Goal: Task Accomplishment & Management: Complete application form

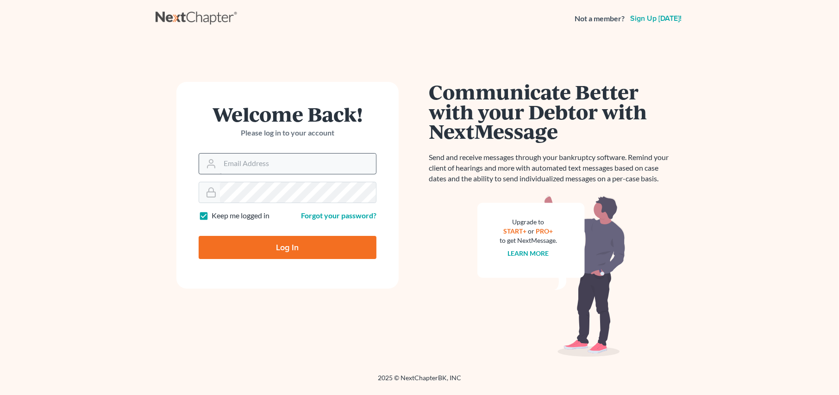
type input "[PERSON_NAME][EMAIL_ADDRESS][DOMAIN_NAME]"
click at [287, 245] on input "Log In" at bounding box center [288, 247] width 178 height 23
type input "Thinking..."
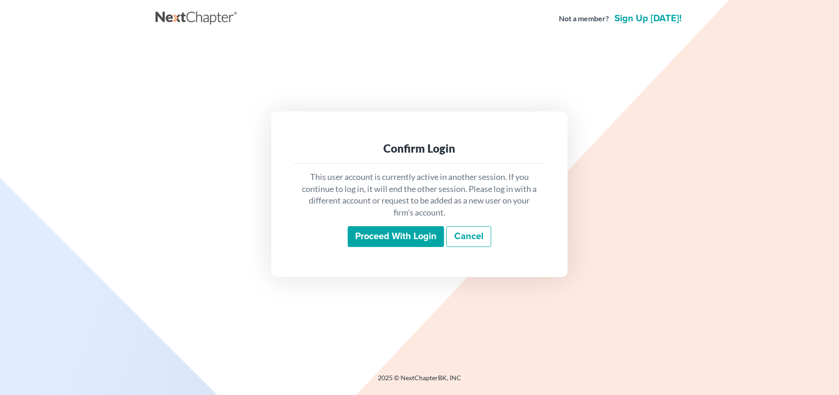
click at [379, 234] on input "Proceed with login" at bounding box center [396, 236] width 96 height 21
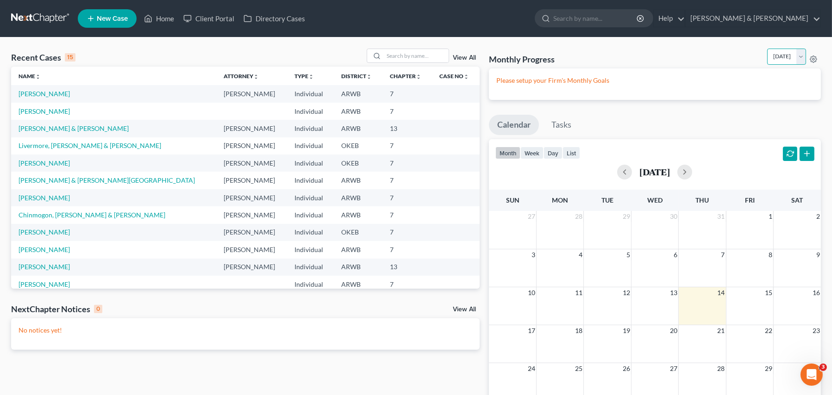
click at [801, 53] on select "[DATE] [DATE] [DATE] [DATE] [DATE] [DATE] [DATE] [DATE] [DATE] [DATE] [DATE] [D…" at bounding box center [786, 57] width 39 height 16
click at [49, 91] on link "[PERSON_NAME]" at bounding box center [44, 94] width 51 height 8
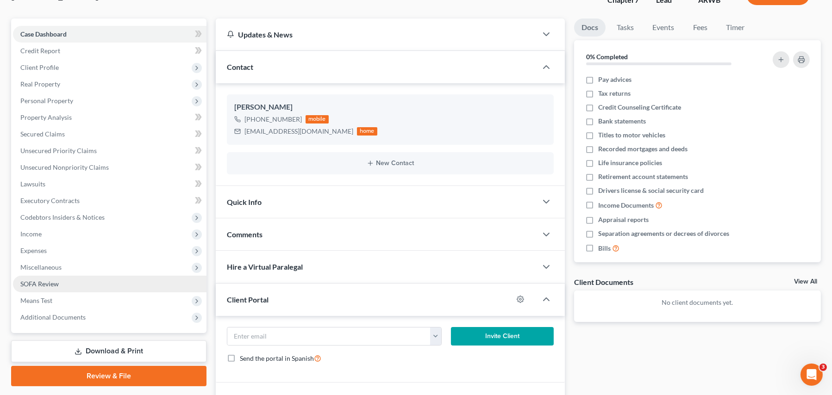
scroll to position [93, 0]
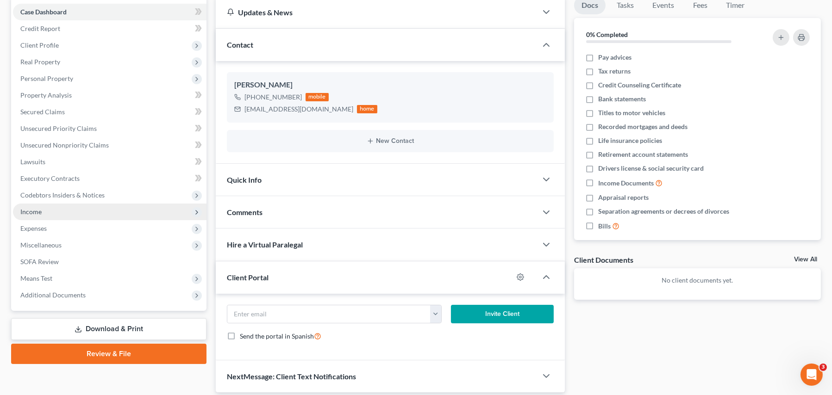
click at [30, 212] on span "Income" at bounding box center [30, 212] width 21 height 8
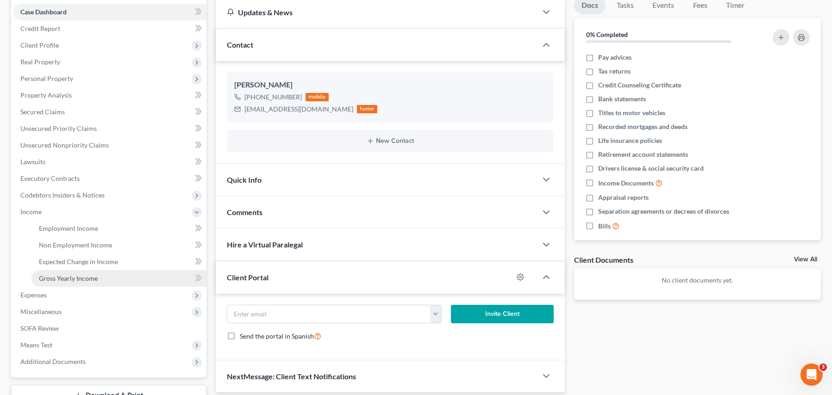
click at [68, 275] on span "Gross Yearly Income" at bounding box center [68, 279] width 59 height 8
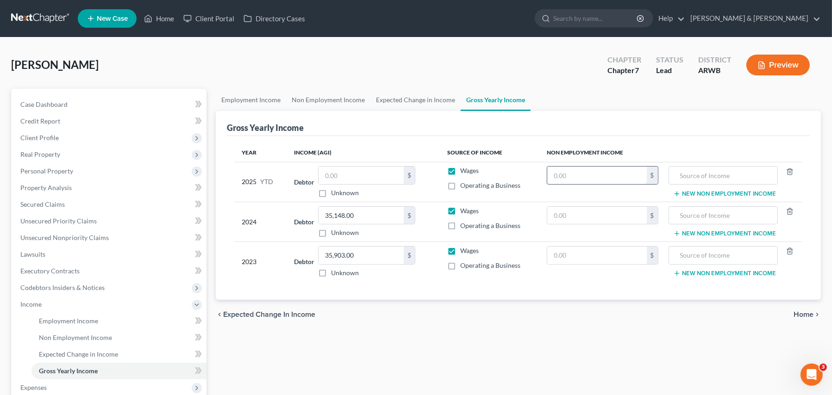
click at [604, 174] on input "text" at bounding box center [597, 176] width 100 height 18
click at [587, 179] on input "text" at bounding box center [597, 176] width 100 height 18
type input "19,872.00"
type input "VA Survivor Benefits"
type input "19,872.00"
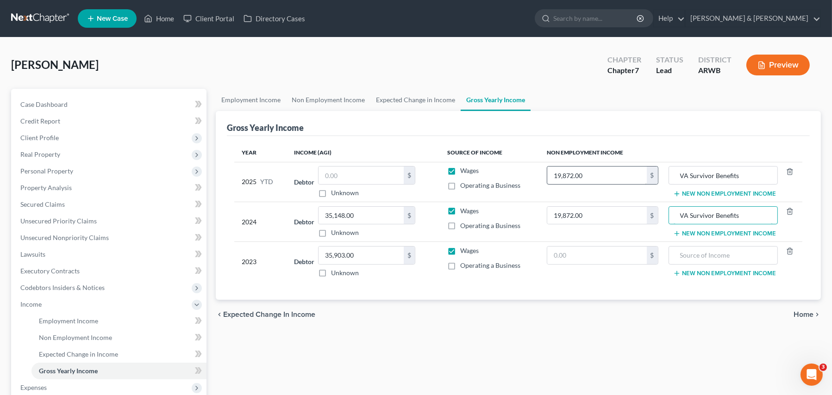
type input "VA Survivor Benefits"
type input "2"
click at [562, 255] on input "text" at bounding box center [597, 256] width 100 height 18
type input "19,872.00"
type input "S"
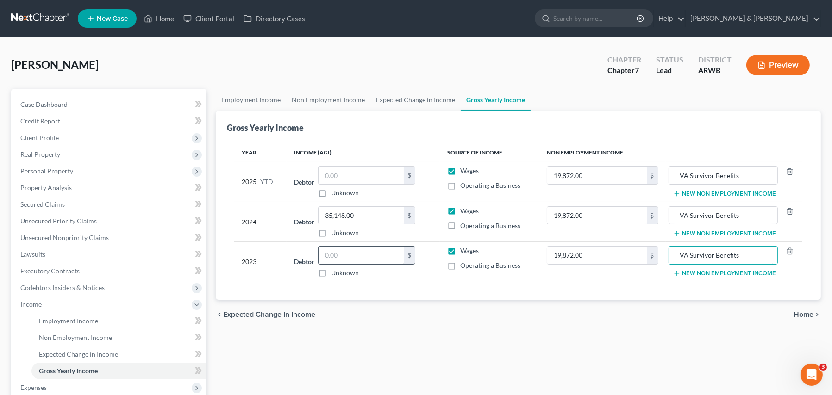
type input "VA Survivor Benefits"
click at [338, 252] on input "text" at bounding box center [360, 256] width 85 height 18
type input "35,903.00"
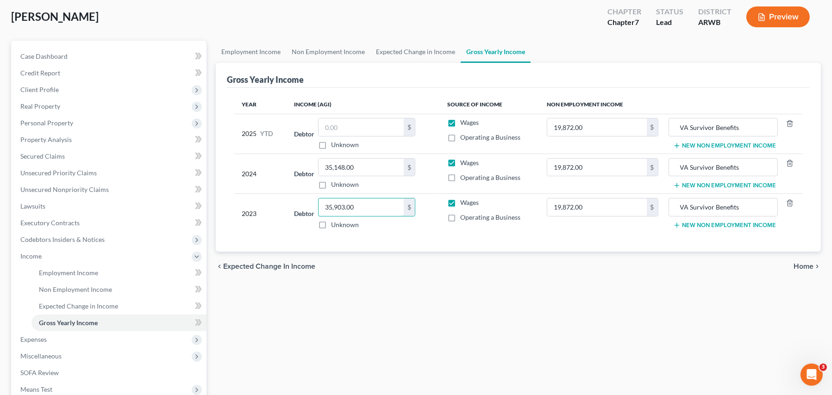
scroll to position [93, 0]
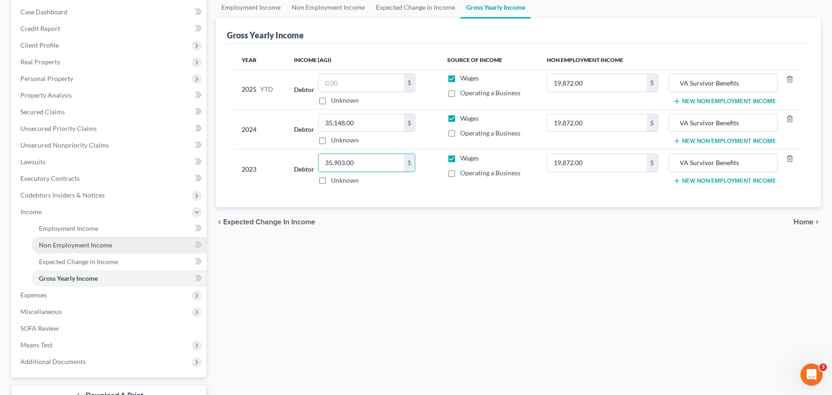
click at [56, 242] on span "Non Employment Income" at bounding box center [75, 245] width 73 height 8
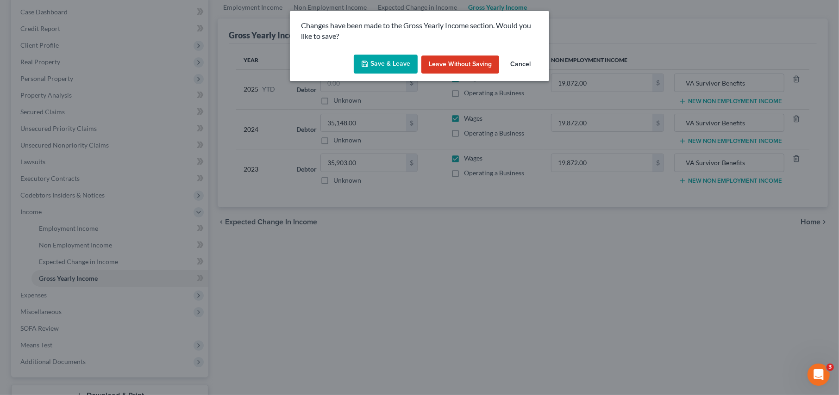
click at [382, 65] on button "Save & Leave" at bounding box center [386, 64] width 64 height 19
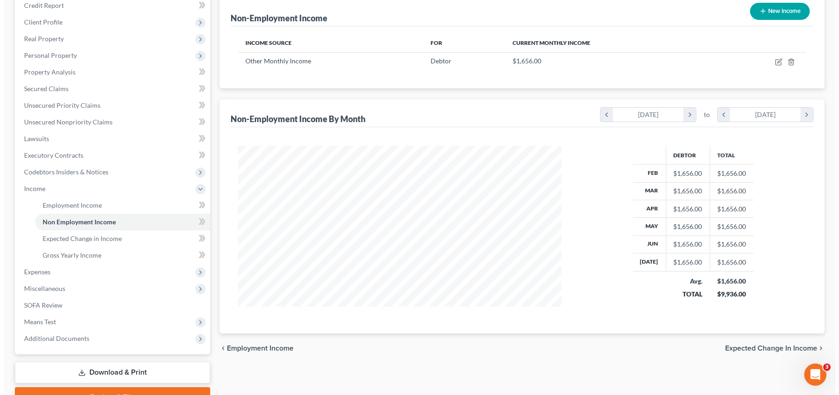
scroll to position [162, 0]
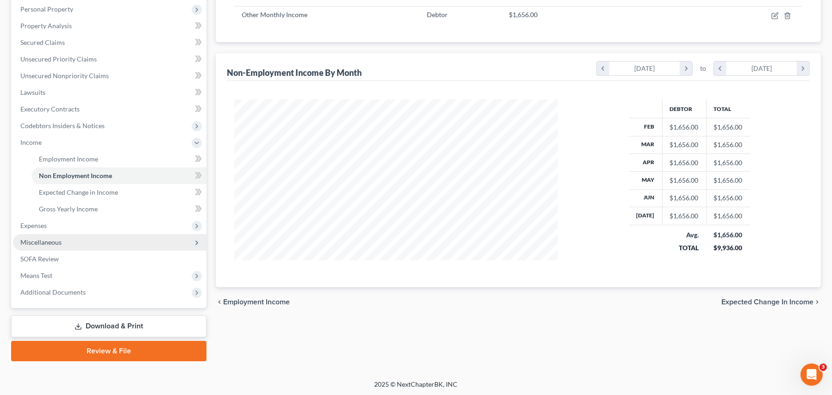
click at [48, 243] on span "Miscellaneous" at bounding box center [40, 242] width 41 height 8
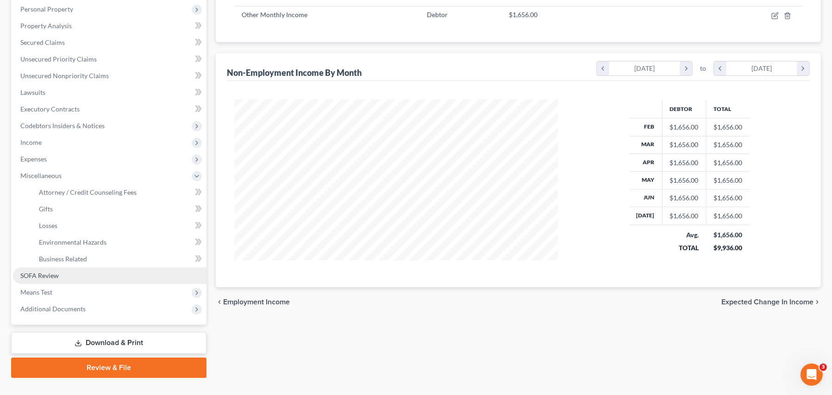
click at [60, 278] on link "SOFA Review" at bounding box center [110, 276] width 194 height 17
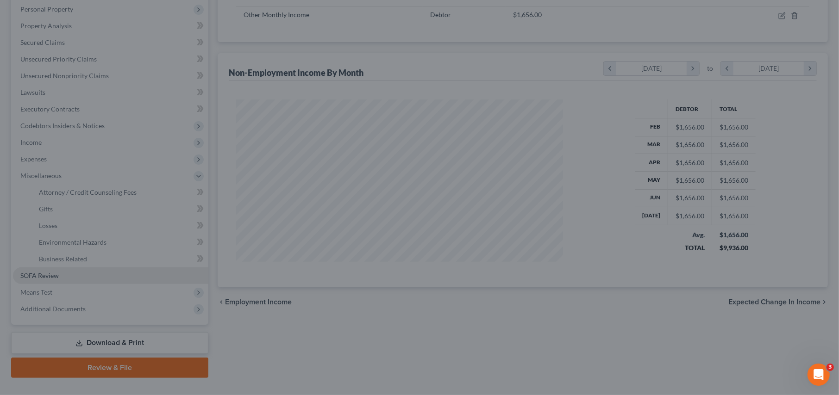
scroll to position [166, 345]
click at [165, 179] on div at bounding box center [419, 197] width 839 height 395
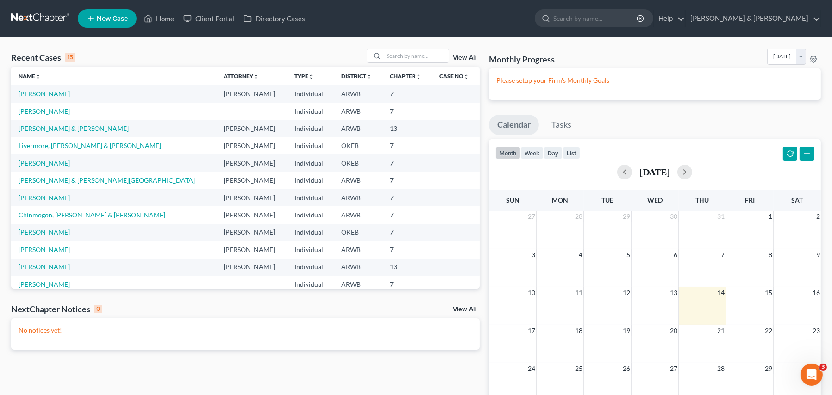
click at [31, 90] on link "[PERSON_NAME]" at bounding box center [44, 94] width 51 height 8
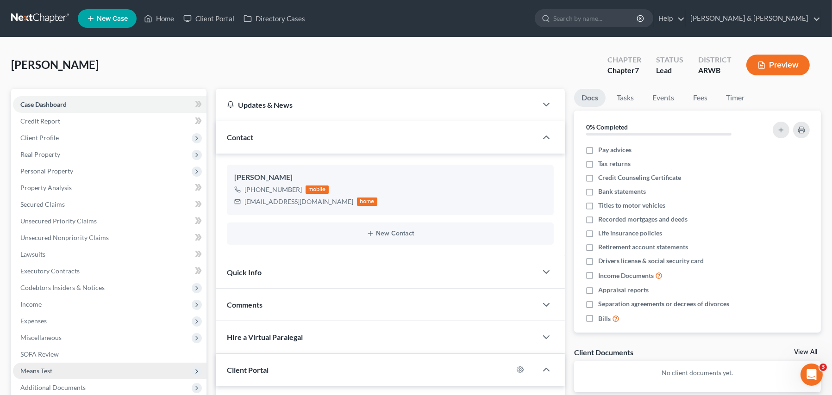
click at [31, 368] on span "Means Test" at bounding box center [36, 371] width 32 height 8
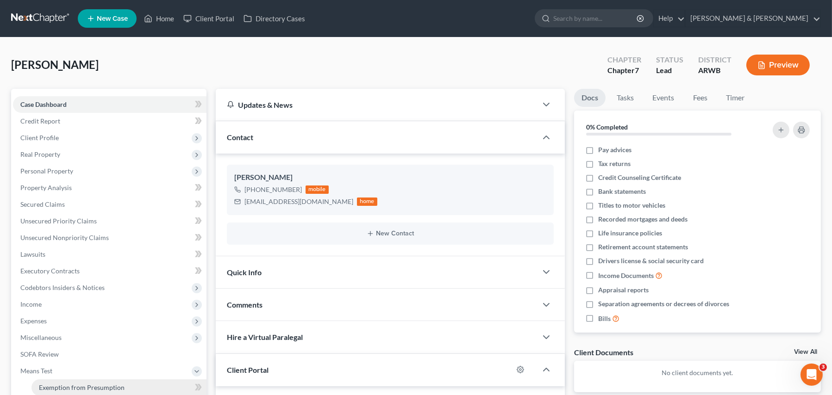
click at [110, 386] on span "Exemption from Presumption" at bounding box center [82, 388] width 86 height 8
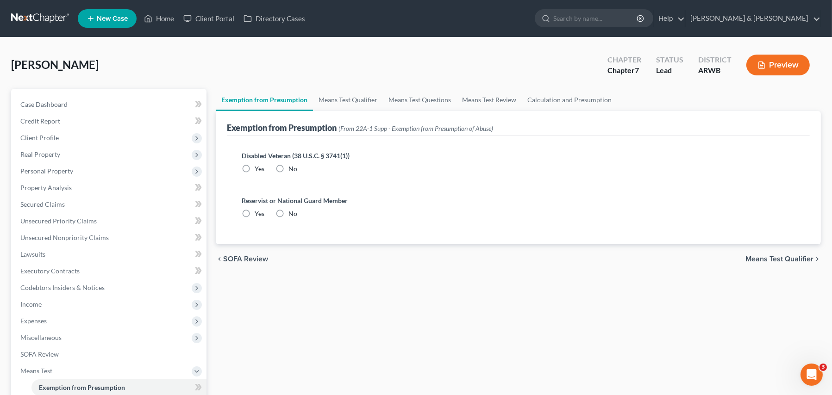
click at [288, 166] on label "No" at bounding box center [292, 168] width 9 height 9
click at [292, 166] on input "No" at bounding box center [295, 167] width 6 height 6
radio input "true"
click at [288, 213] on label "No" at bounding box center [292, 213] width 9 height 9
click at [292, 213] on input "No" at bounding box center [295, 212] width 6 height 6
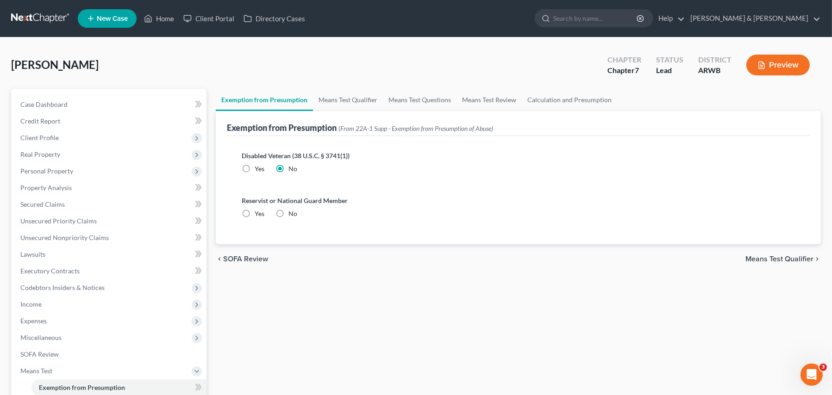
radio input "true"
click at [757, 260] on span "Means Test Qualifier" at bounding box center [779, 259] width 68 height 7
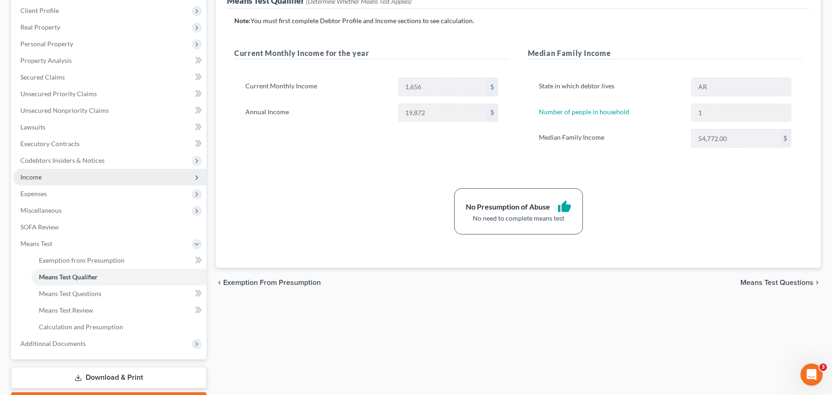
scroll to position [179, 0]
